Goal: Information Seeking & Learning: Compare options

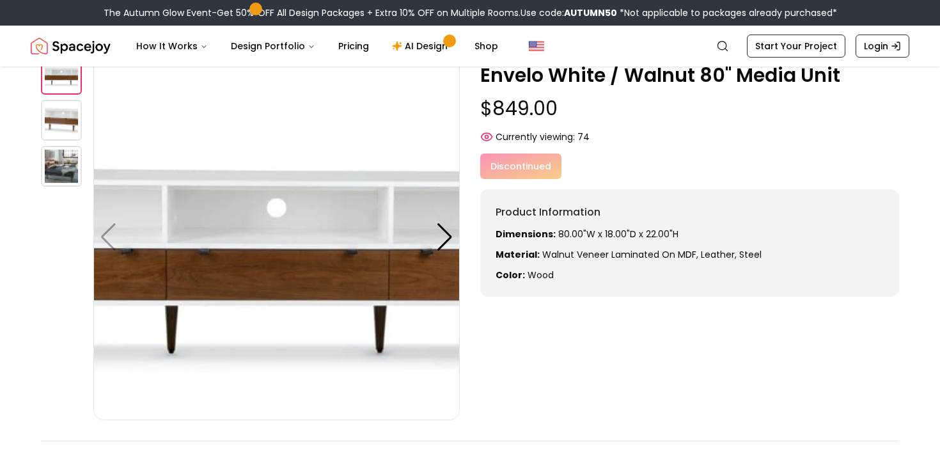
click at [71, 129] on img at bounding box center [61, 120] width 41 height 41
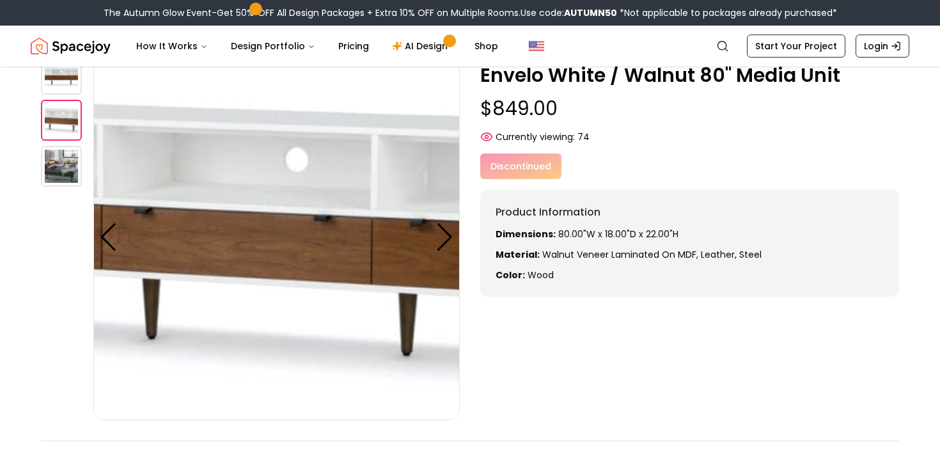
click at [60, 160] on img at bounding box center [61, 166] width 41 height 41
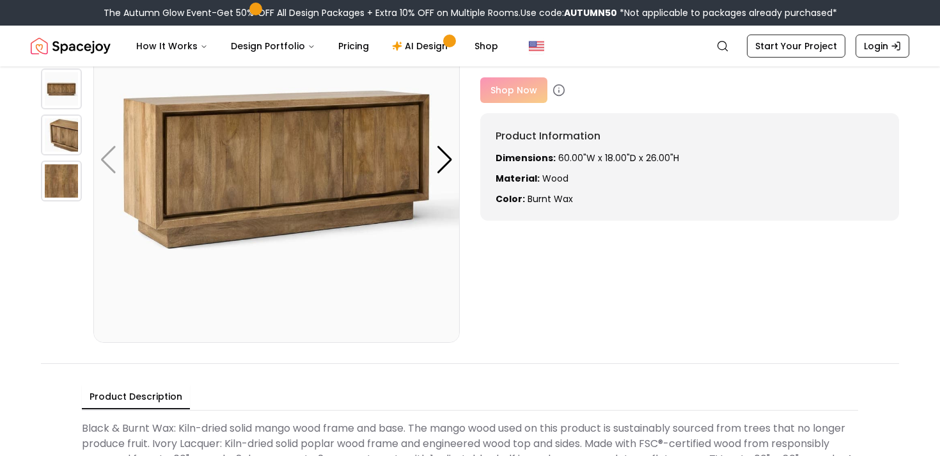
scroll to position [23, 0]
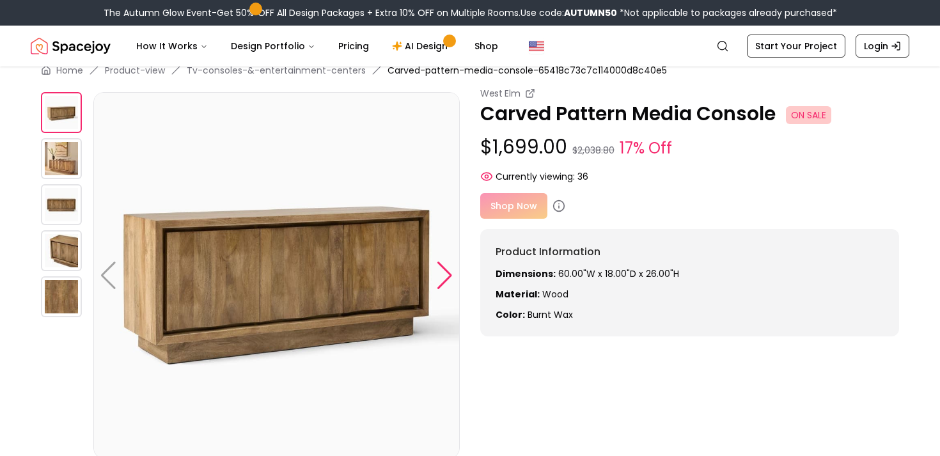
click at [449, 274] on div at bounding box center [444, 275] width 17 height 28
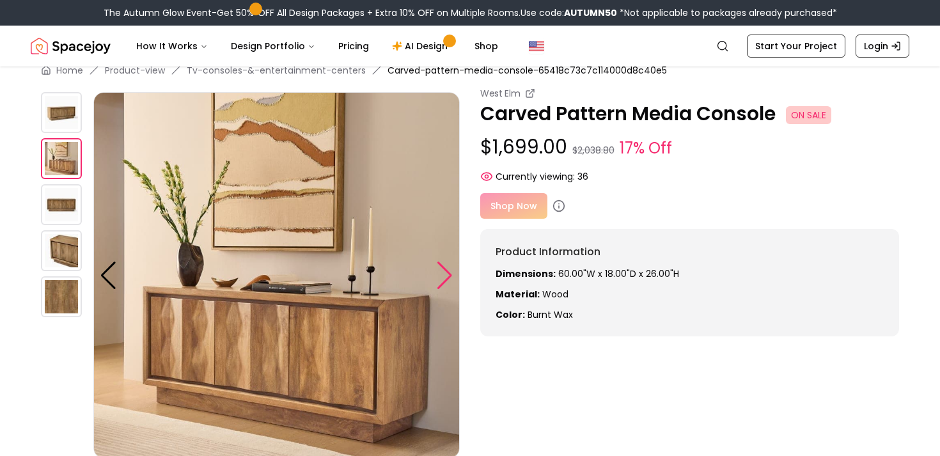
click at [449, 274] on div at bounding box center [444, 275] width 17 height 28
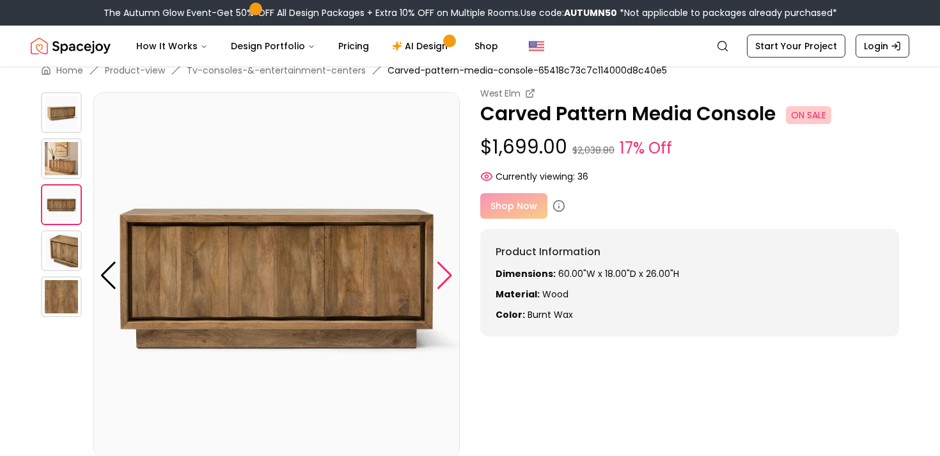
click at [449, 274] on div at bounding box center [444, 275] width 17 height 28
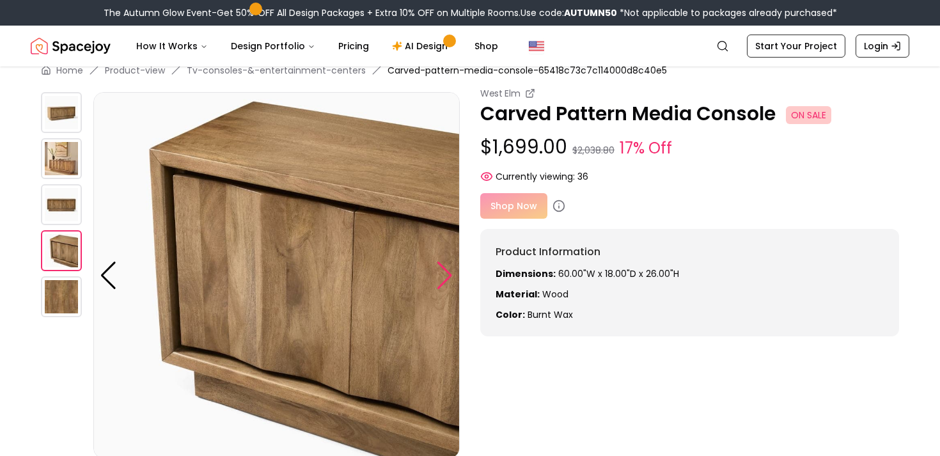
click at [449, 274] on div at bounding box center [444, 275] width 17 height 28
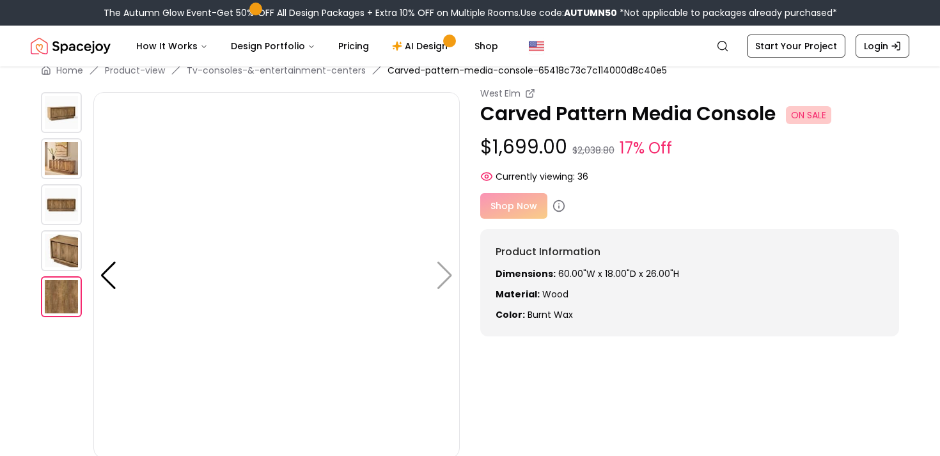
click at [449, 275] on img at bounding box center [276, 275] width 366 height 366
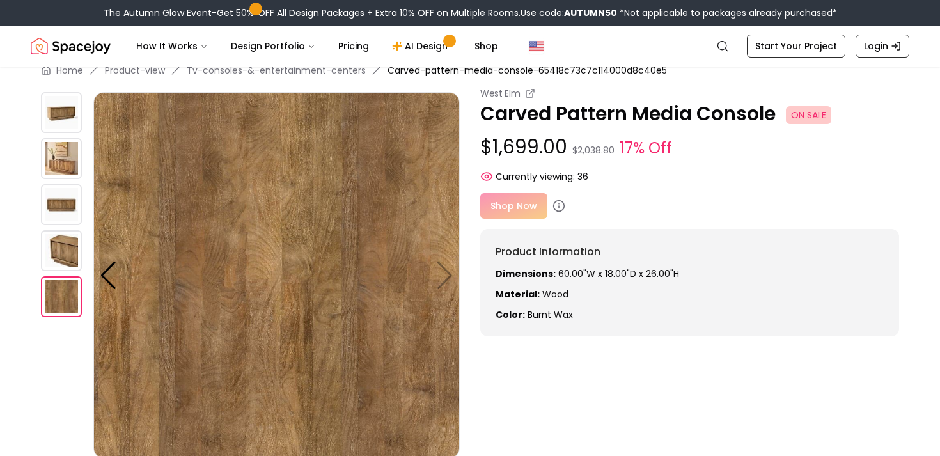
click at [63, 111] on img at bounding box center [61, 112] width 41 height 41
